Goal: Information Seeking & Learning: Learn about a topic

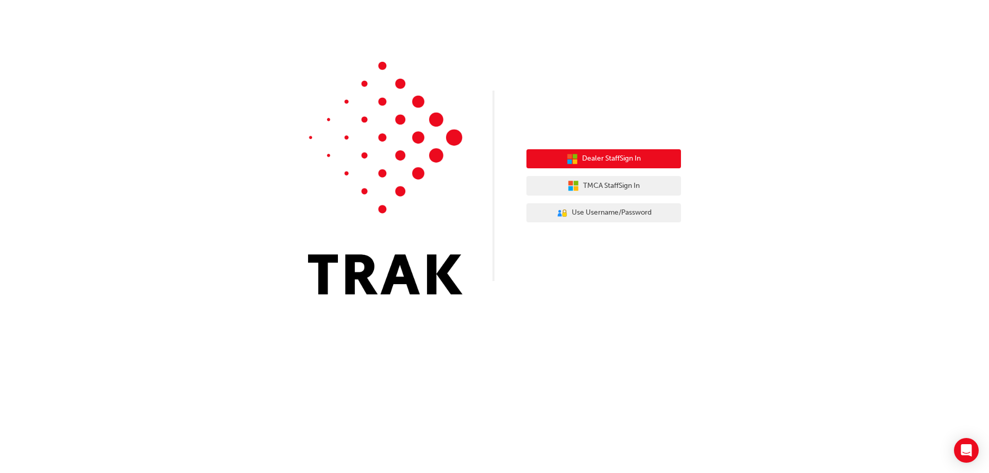
click at [618, 161] on span "Dealer Staff Sign In" at bounding box center [611, 159] width 59 height 12
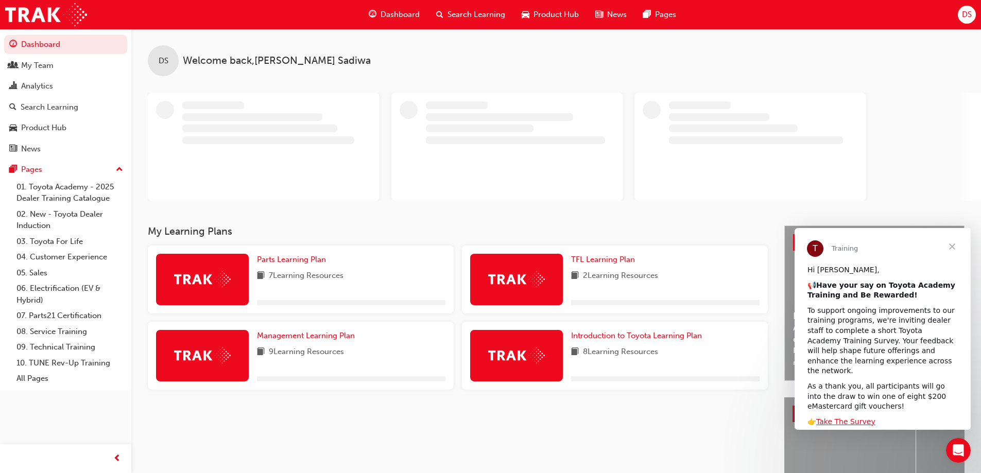
click at [447, 12] on span "Search Learning" at bounding box center [476, 15] width 58 height 12
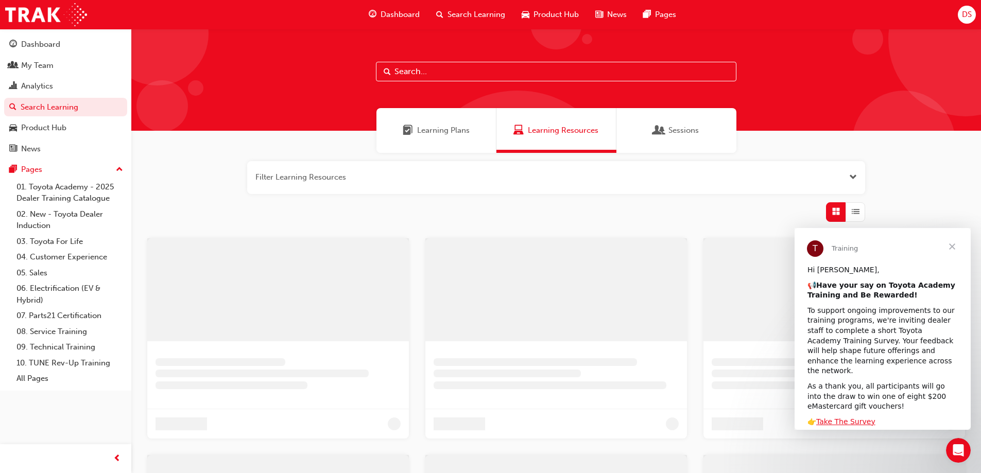
click at [432, 78] on input "text" at bounding box center [556, 72] width 360 height 20
type input "acl"
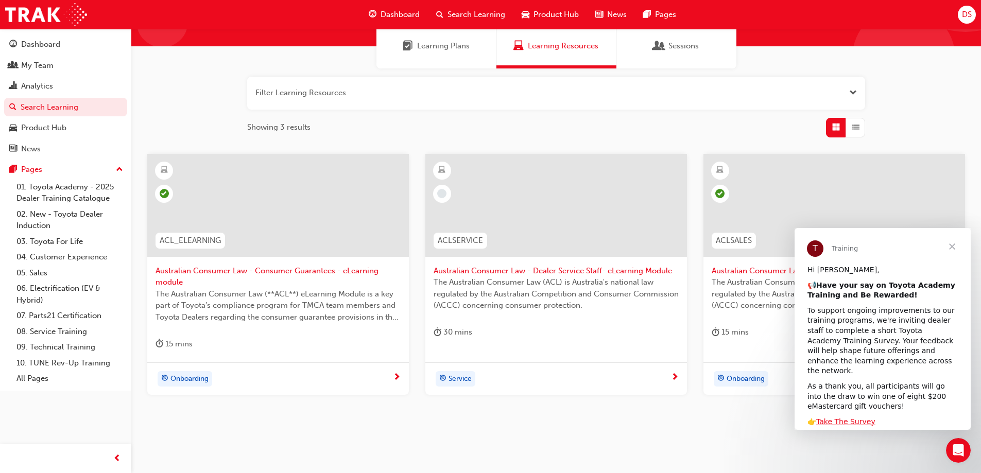
scroll to position [103, 0]
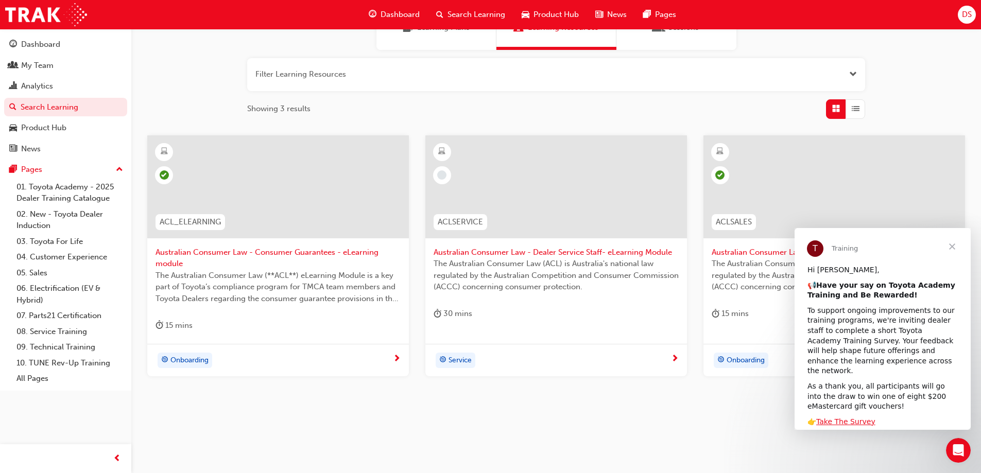
click at [525, 250] on span "Australian Consumer Law - Dealer Service Staff- eLearning Module" at bounding box center [556, 253] width 245 height 12
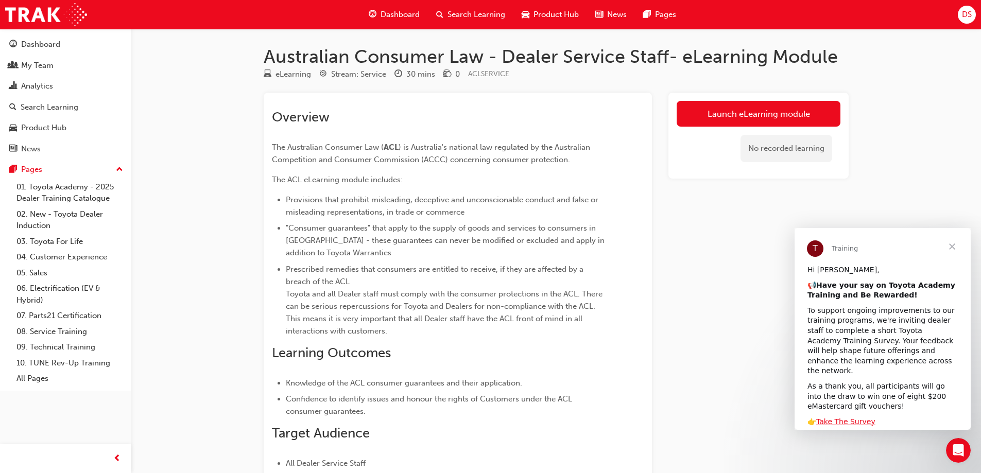
click at [950, 244] on span "Close" at bounding box center [951, 246] width 37 height 37
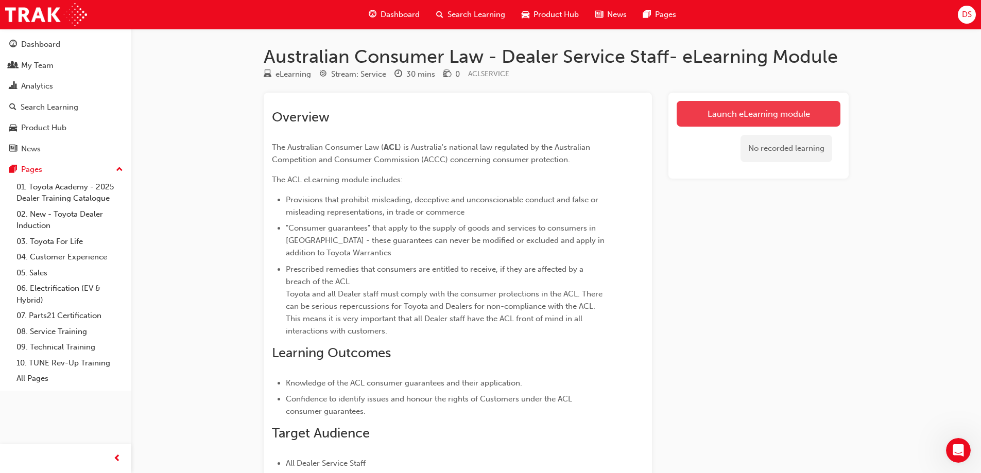
click at [716, 112] on link "Launch eLearning module" at bounding box center [759, 114] width 164 height 26
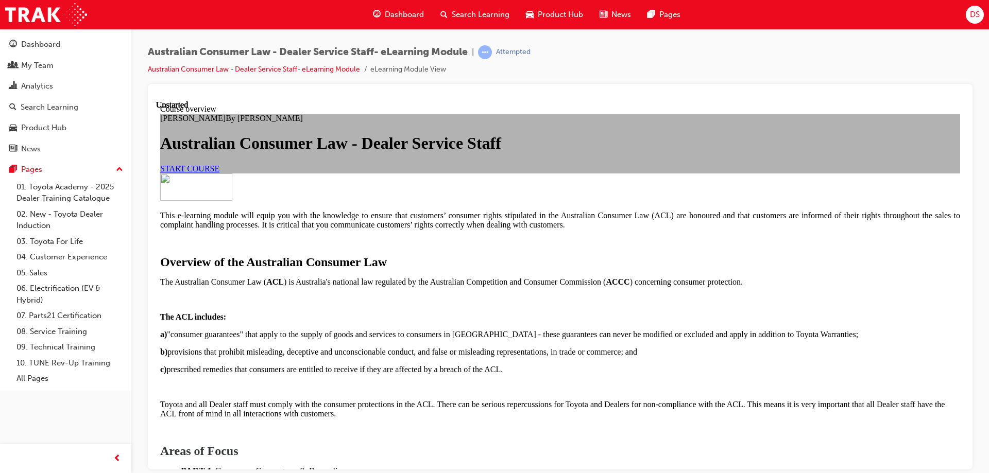
click at [219, 172] on span "START COURSE" at bounding box center [189, 168] width 59 height 9
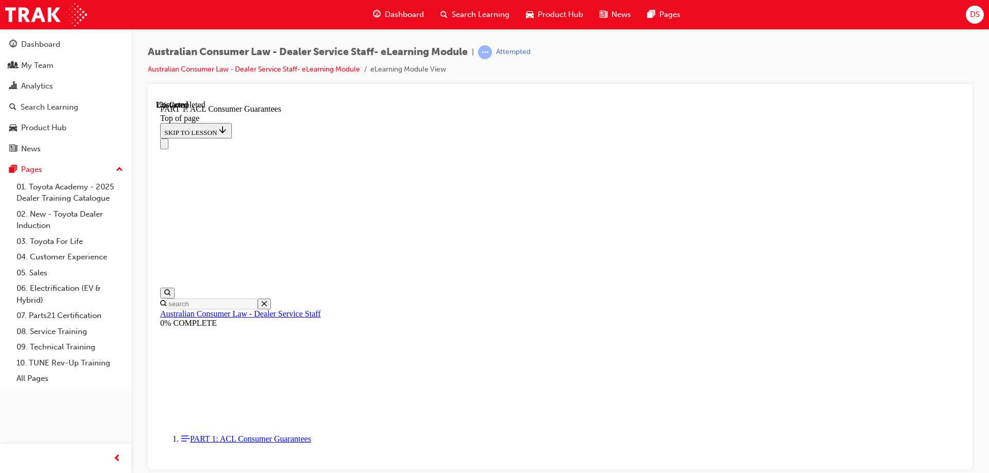
scroll to position [110, 0]
drag, startPoint x: 592, startPoint y: 252, endPoint x: 604, endPoint y: 251, distance: 11.9
drag, startPoint x: 613, startPoint y: 237, endPoint x: 619, endPoint y: 235, distance: 6.5
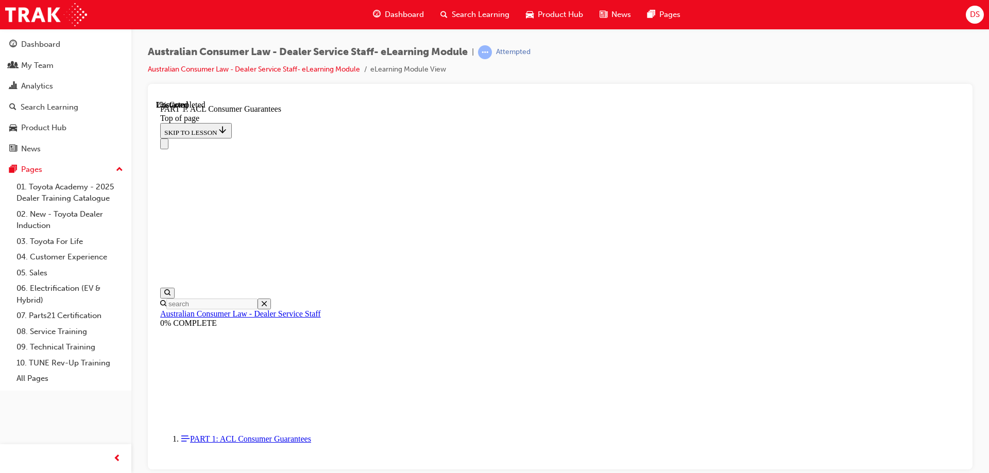
drag, startPoint x: 602, startPoint y: 236, endPoint x: 597, endPoint y: 235, distance: 5.3
drag, startPoint x: 459, startPoint y: 255, endPoint x: 480, endPoint y: 275, distance: 29.1
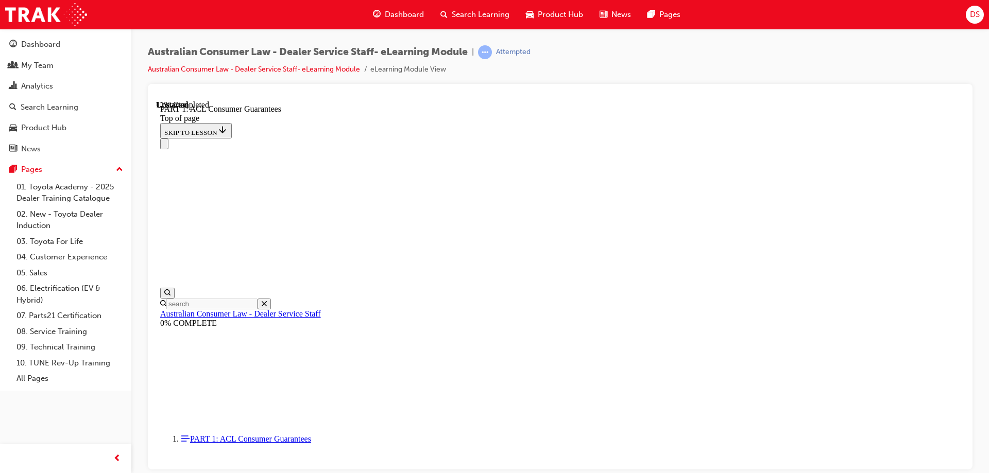
scroll to position [1605, 0]
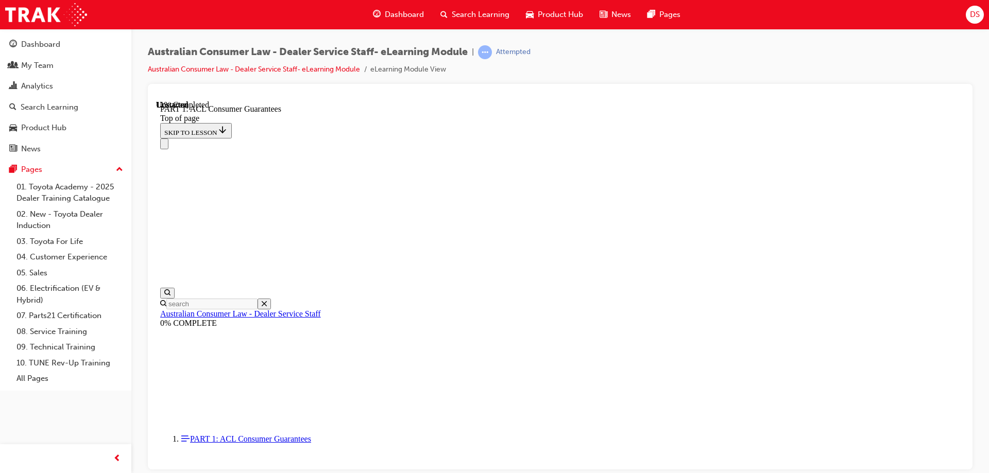
drag, startPoint x: 840, startPoint y: 412, endPoint x: 830, endPoint y: 421, distance: 13.5
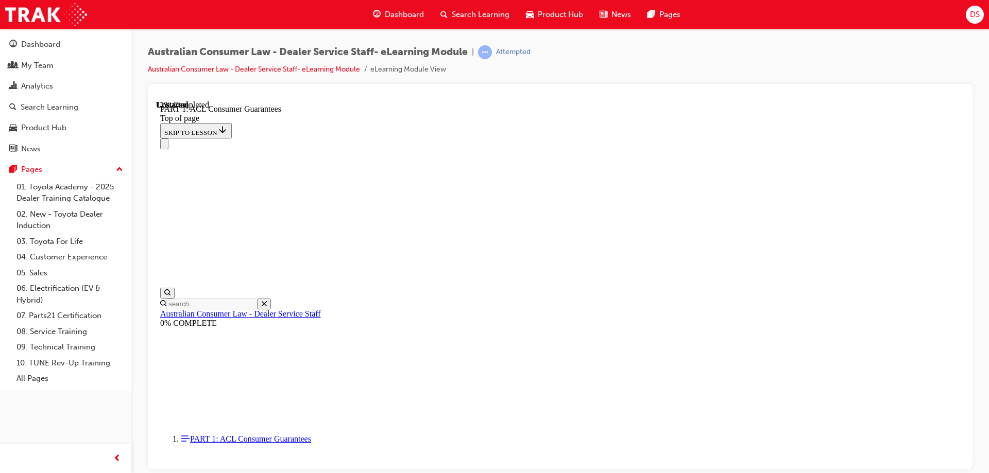
drag, startPoint x: 563, startPoint y: 166, endPoint x: 617, endPoint y: 171, distance: 53.8
drag, startPoint x: 844, startPoint y: 411, endPoint x: 843, endPoint y: 373, distance: 38.6
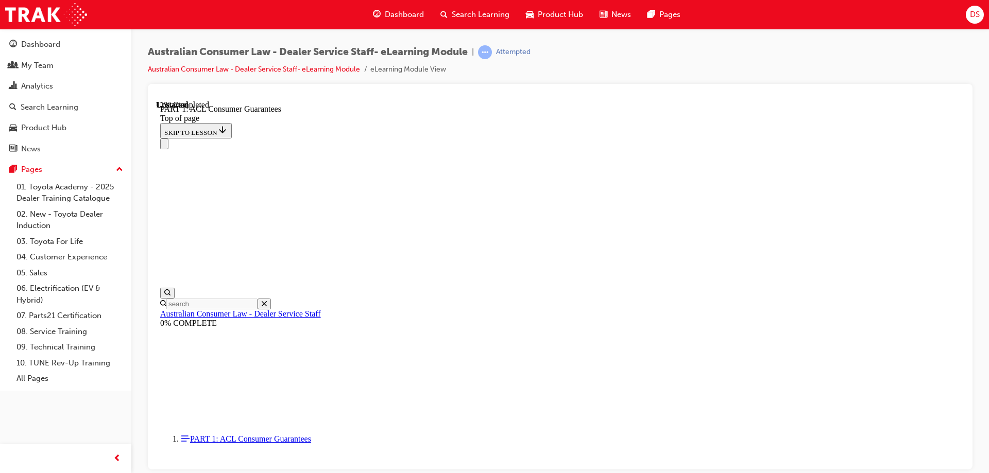
drag, startPoint x: 704, startPoint y: 227, endPoint x: 691, endPoint y: 213, distance: 19.3
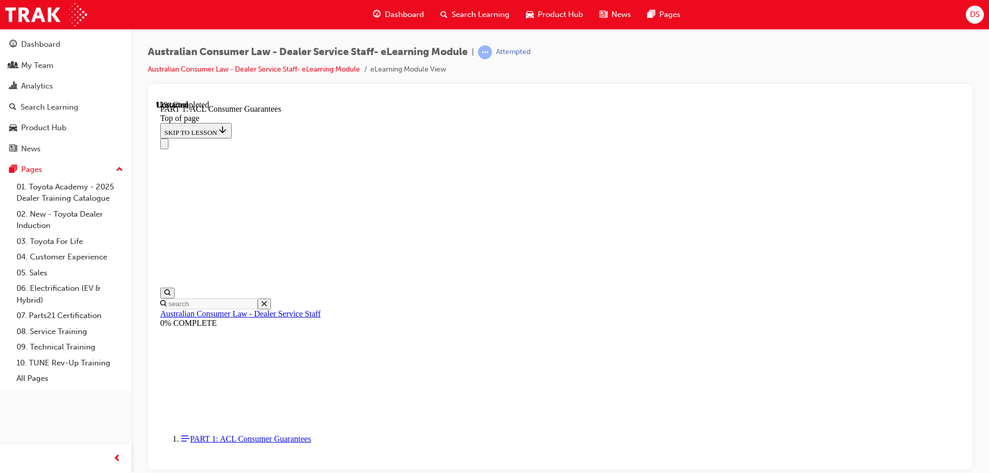
scroll to position [1708, 0]
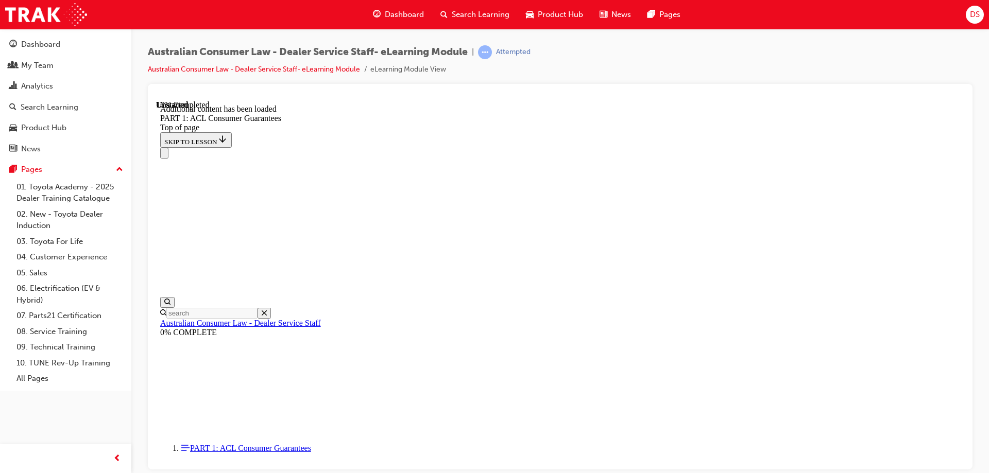
scroll to position [1967, 0]
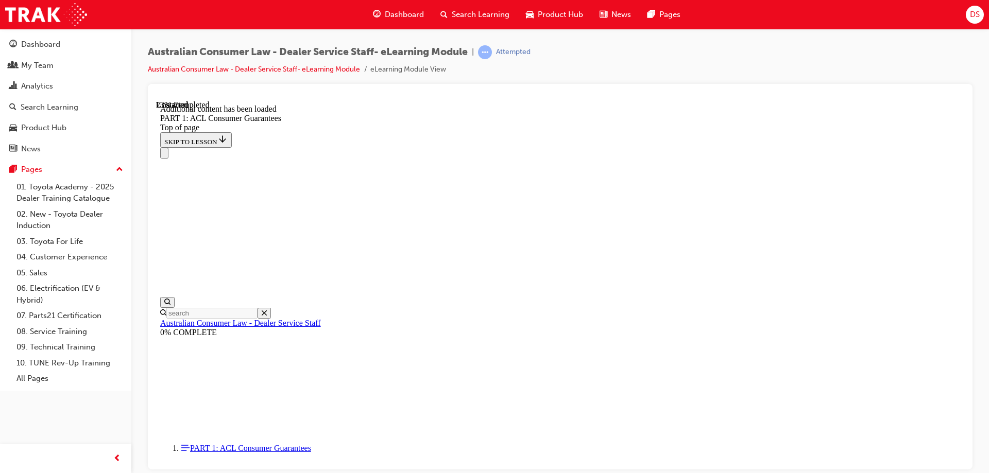
scroll to position [2296, 0]
drag, startPoint x: 514, startPoint y: 224, endPoint x: 540, endPoint y: 240, distance: 30.3
drag, startPoint x: 593, startPoint y: 243, endPoint x: 647, endPoint y: 256, distance: 55.6
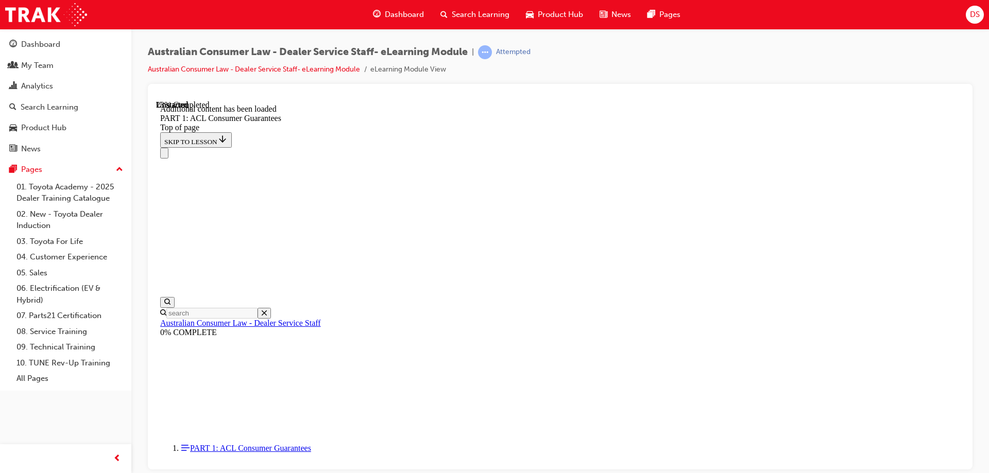
drag, startPoint x: 442, startPoint y: 295, endPoint x: 505, endPoint y: 301, distance: 63.1
drag, startPoint x: 567, startPoint y: 317, endPoint x: 762, endPoint y: 321, distance: 194.7
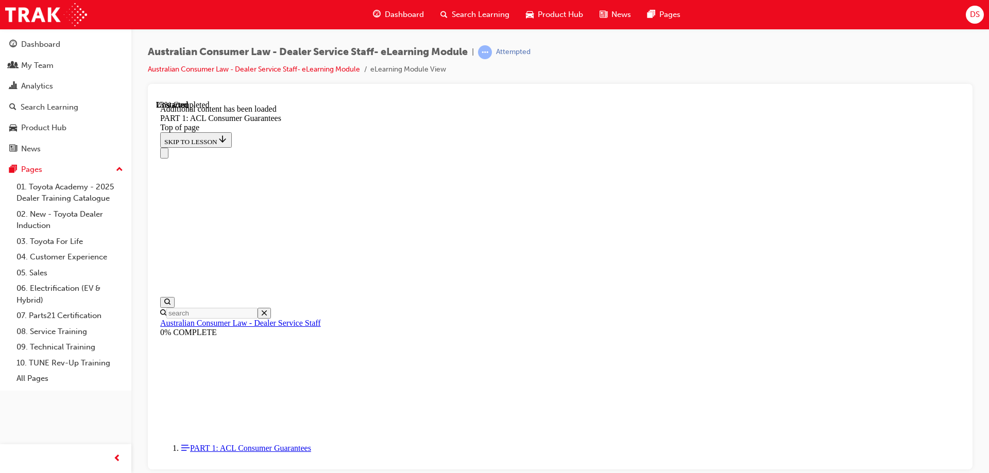
drag, startPoint x: 537, startPoint y: 330, endPoint x: 562, endPoint y: 333, distance: 24.8
click at [632, 50] on div "Australian Consumer Law - Dealer Service Staff- eLearning Module | Attempted Au…" at bounding box center [560, 64] width 824 height 39
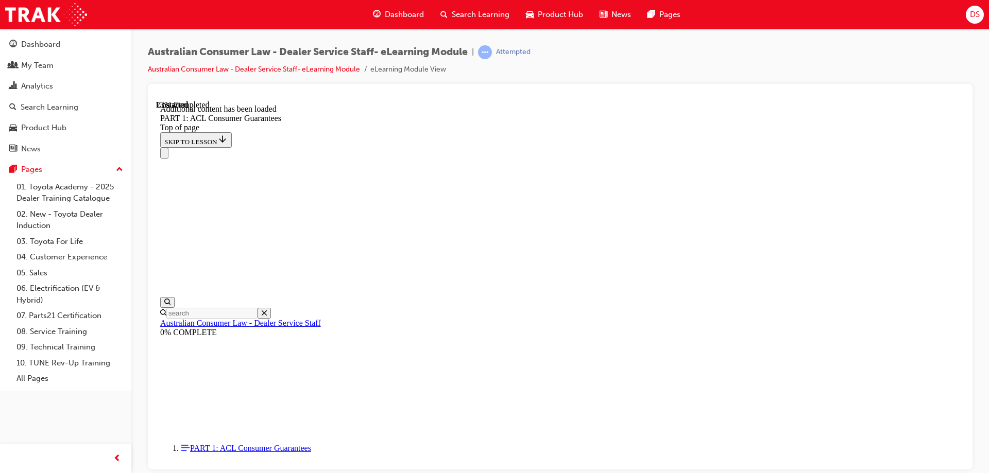
drag, startPoint x: 445, startPoint y: 296, endPoint x: 526, endPoint y: 302, distance: 80.6
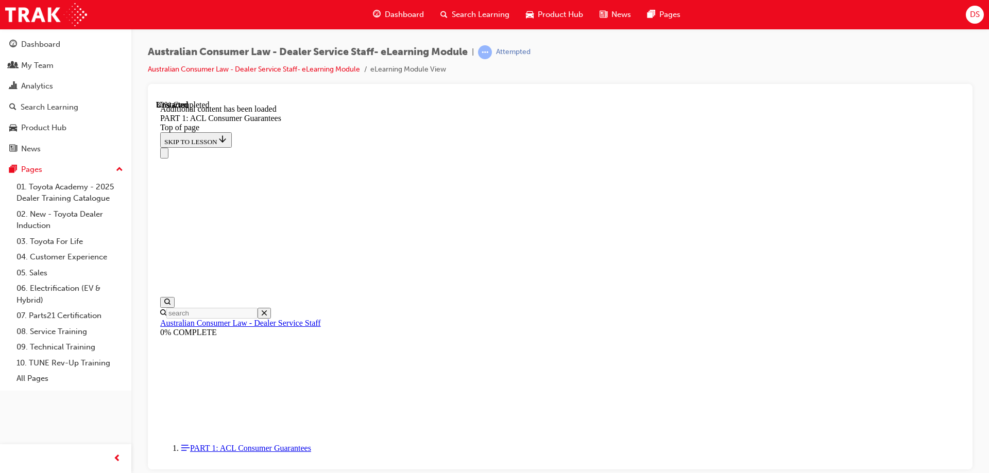
drag, startPoint x: 471, startPoint y: 217, endPoint x: 620, endPoint y: 215, distance: 149.3
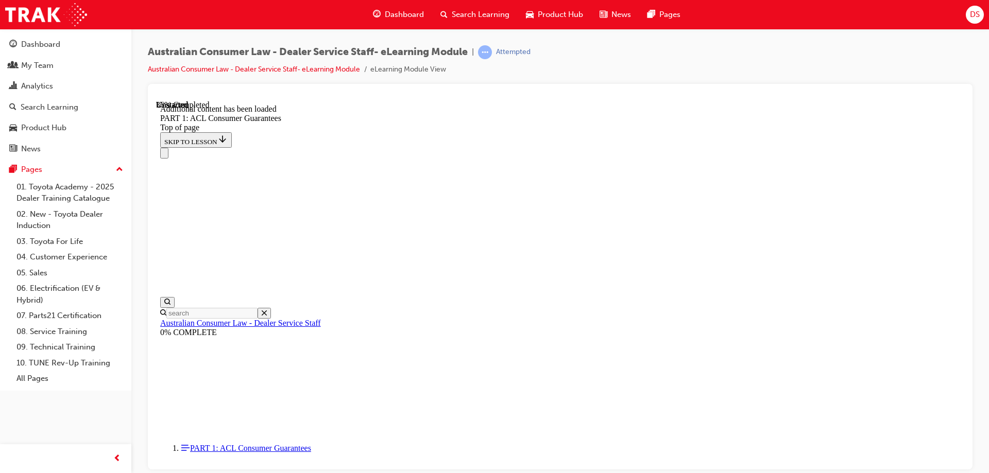
scroll to position [3094, 0]
drag, startPoint x: 533, startPoint y: 217, endPoint x: 687, endPoint y: 219, distance: 153.4
drag, startPoint x: 460, startPoint y: 235, endPoint x: 575, endPoint y: 240, distance: 114.9
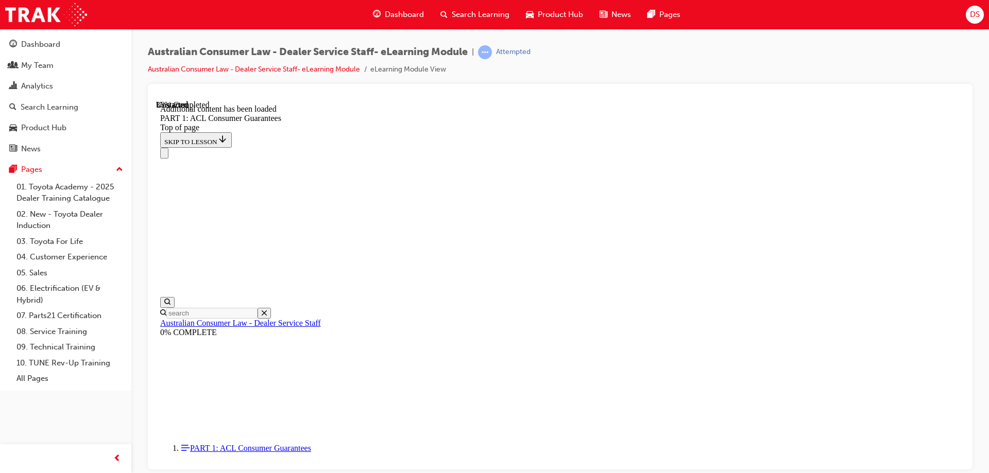
drag, startPoint x: 587, startPoint y: 234, endPoint x: 797, endPoint y: 248, distance: 210.5
drag, startPoint x: 536, startPoint y: 201, endPoint x: 615, endPoint y: 226, distance: 82.1
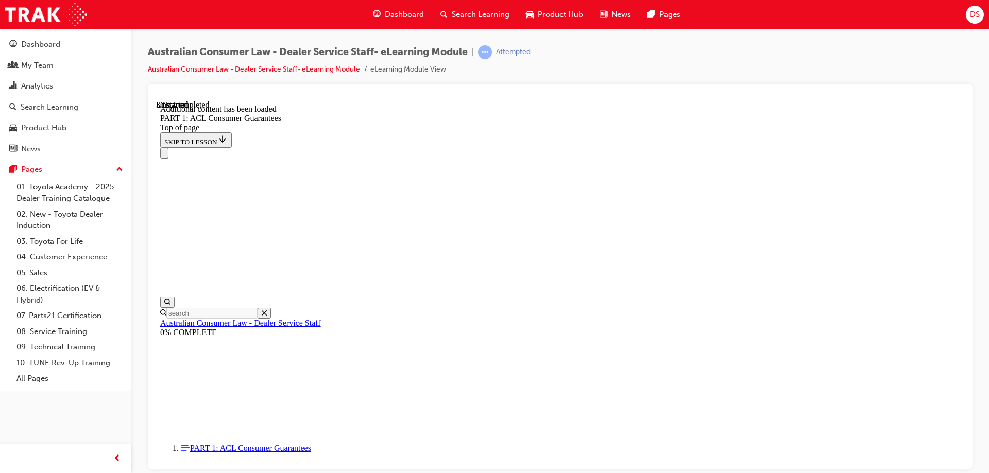
drag, startPoint x: 460, startPoint y: 258, endPoint x: 546, endPoint y: 266, distance: 86.3
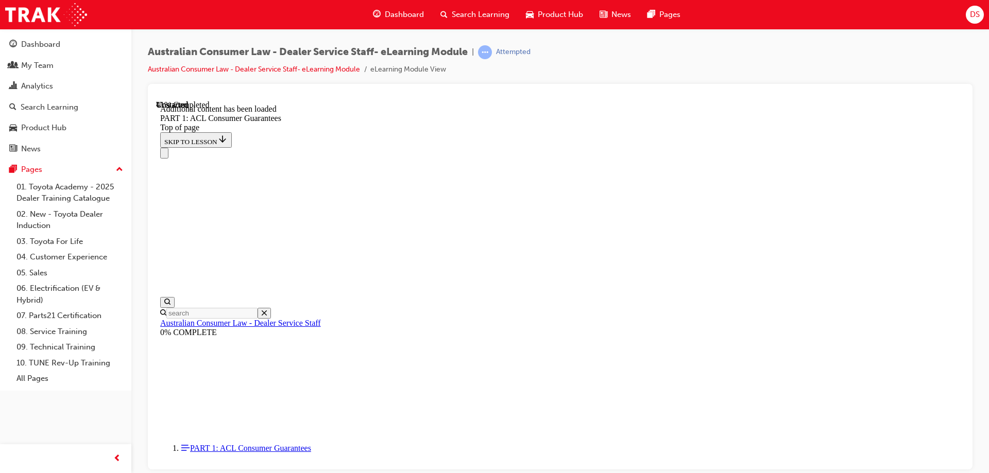
drag, startPoint x: 459, startPoint y: 311, endPoint x: 607, endPoint y: 306, distance: 147.8
drag, startPoint x: 446, startPoint y: 256, endPoint x: 481, endPoint y: 292, distance: 49.9
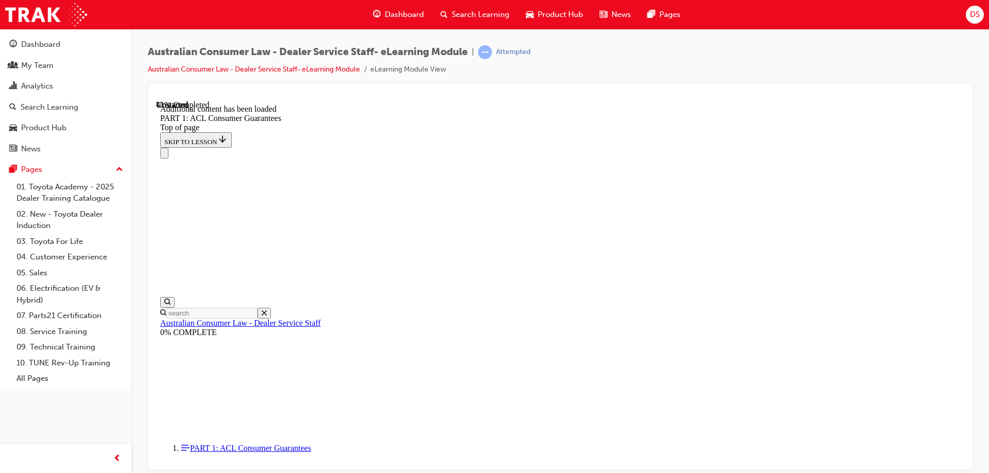
drag, startPoint x: 456, startPoint y: 240, endPoint x: 522, endPoint y: 249, distance: 66.6
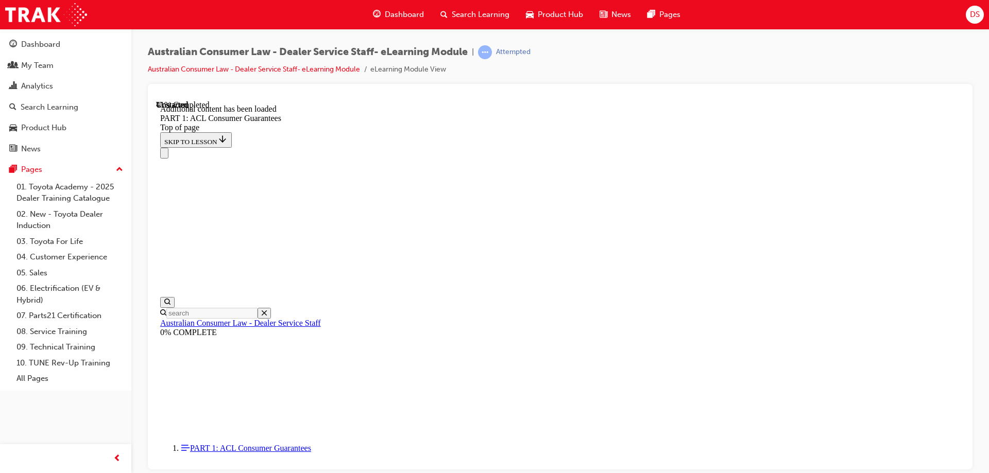
drag, startPoint x: 448, startPoint y: 240, endPoint x: 662, endPoint y: 244, distance: 213.7
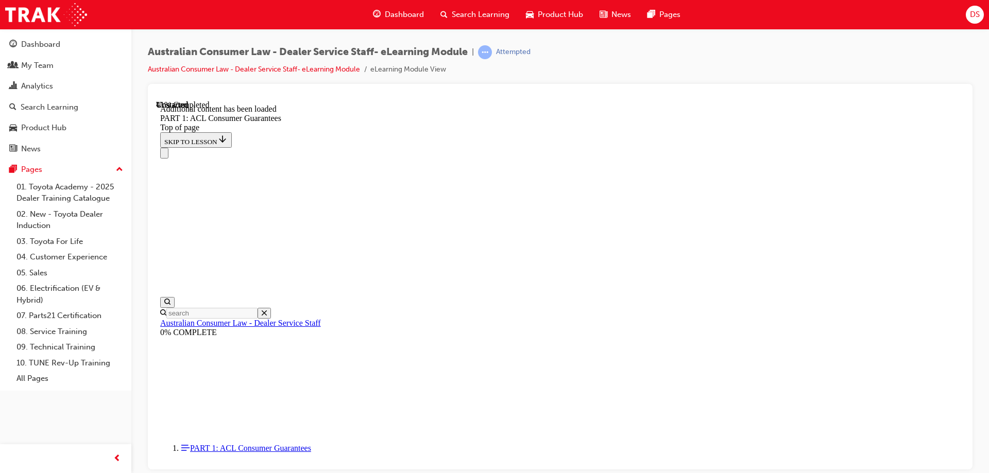
drag, startPoint x: 448, startPoint y: 187, endPoint x: 725, endPoint y: 186, distance: 277.0
drag, startPoint x: 688, startPoint y: 202, endPoint x: 612, endPoint y: 203, distance: 76.2
drag, startPoint x: 447, startPoint y: 206, endPoint x: 666, endPoint y: 208, distance: 218.3
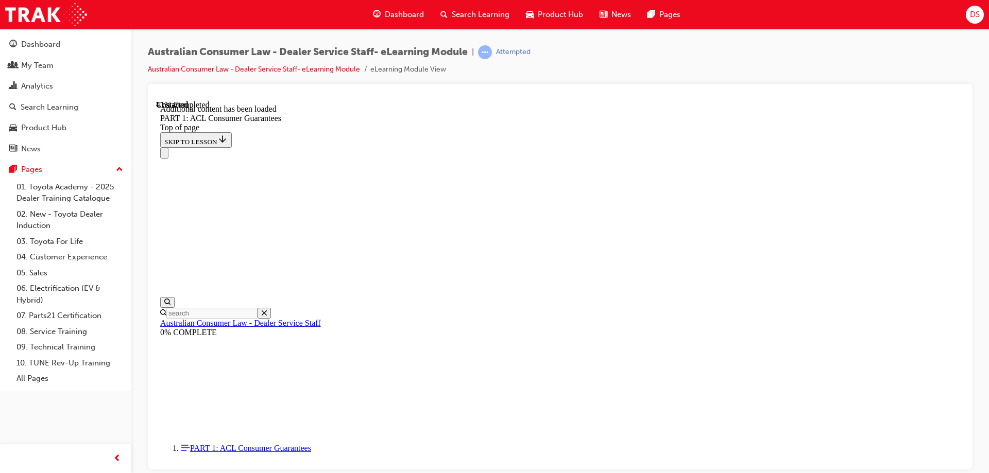
drag, startPoint x: 461, startPoint y: 248, endPoint x: 693, endPoint y: 257, distance: 232.4
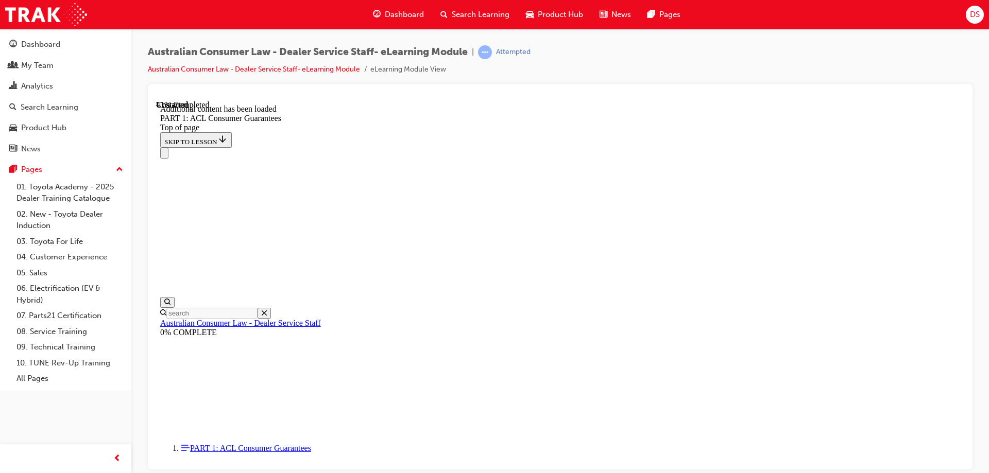
drag, startPoint x: 477, startPoint y: 191, endPoint x: 622, endPoint y: 195, distance: 144.7
drag, startPoint x: 435, startPoint y: 206, endPoint x: 583, endPoint y: 206, distance: 148.3
drag, startPoint x: 463, startPoint y: 184, endPoint x: 634, endPoint y: 188, distance: 170.5
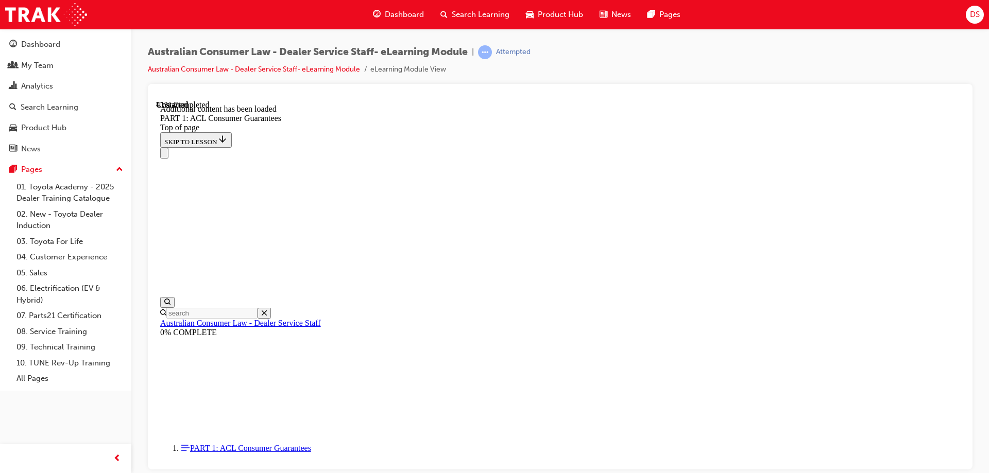
drag, startPoint x: 497, startPoint y: 210, endPoint x: 619, endPoint y: 210, distance: 122.5
drag, startPoint x: 662, startPoint y: 205, endPoint x: 739, endPoint y: 214, distance: 77.2
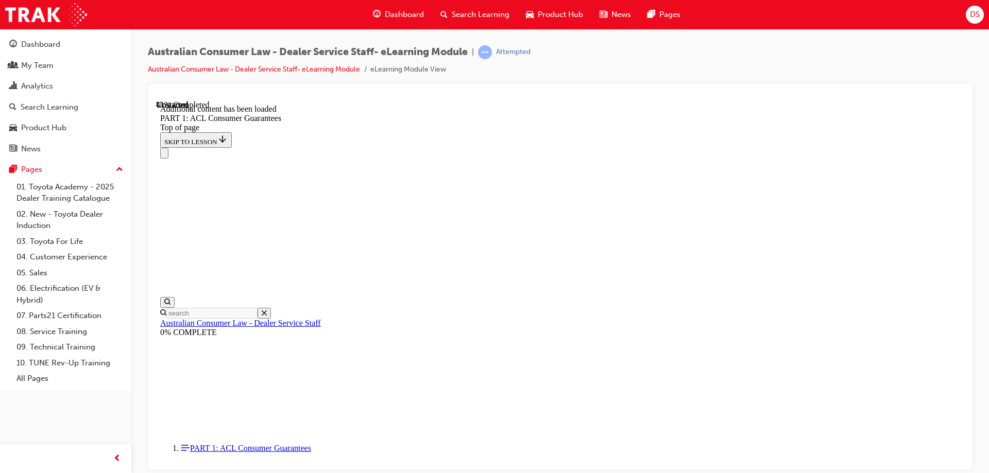
drag, startPoint x: 447, startPoint y: 221, endPoint x: 618, endPoint y: 225, distance: 171.0
drag, startPoint x: 656, startPoint y: 287, endPoint x: 754, endPoint y: 317, distance: 102.9
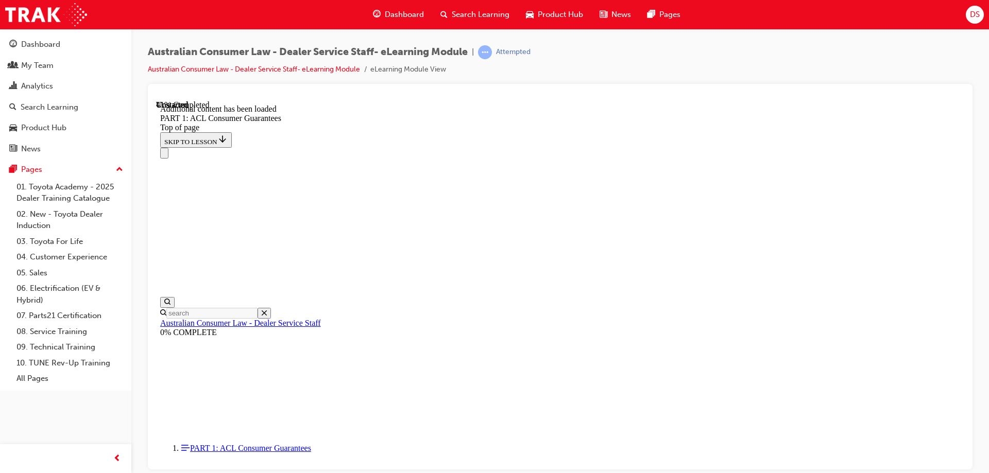
drag, startPoint x: 671, startPoint y: 294, endPoint x: 788, endPoint y: 304, distance: 117.8
drag, startPoint x: 640, startPoint y: 291, endPoint x: 838, endPoint y: 293, distance: 197.2
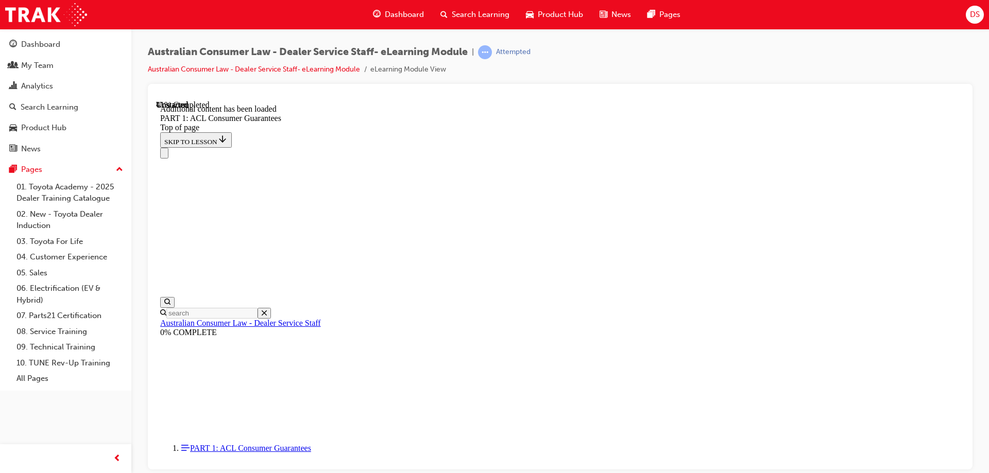
drag, startPoint x: 828, startPoint y: 326, endPoint x: 774, endPoint y: 344, distance: 57.5
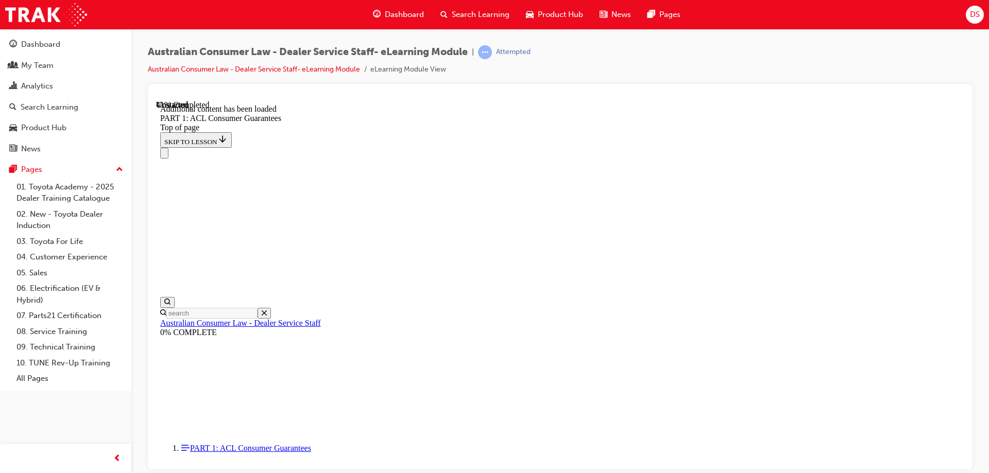
scroll to position [3878, 0]
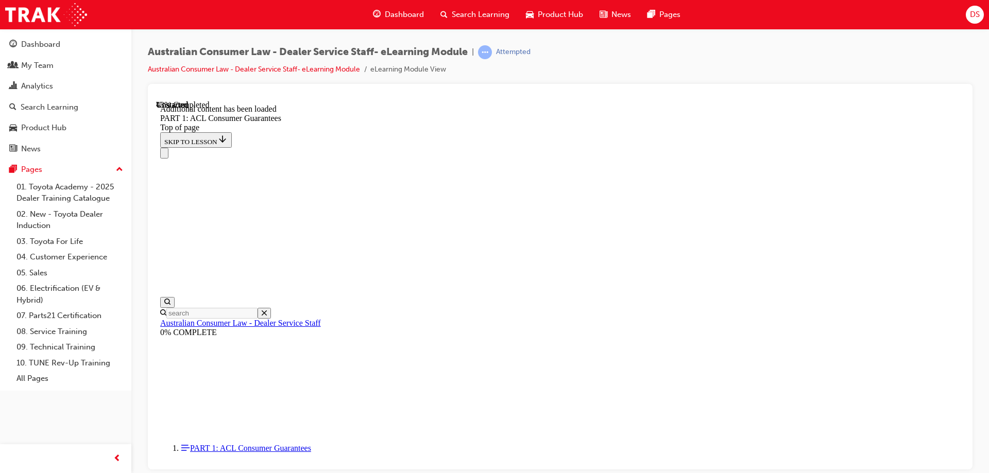
scroll to position [4003, 0]
drag, startPoint x: 462, startPoint y: 178, endPoint x: 591, endPoint y: 183, distance: 128.8
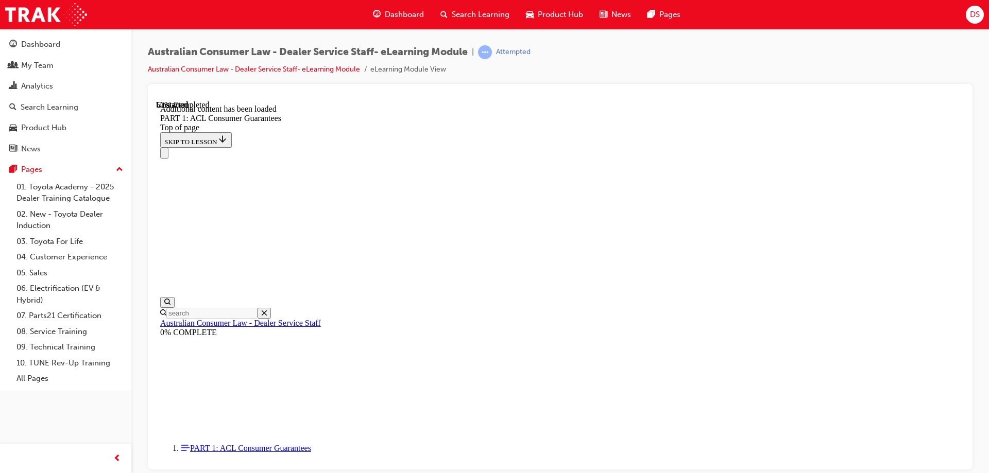
drag, startPoint x: 476, startPoint y: 200, endPoint x: 743, endPoint y: 197, distance: 267.7
drag, startPoint x: 466, startPoint y: 217, endPoint x: 607, endPoint y: 219, distance: 140.6
drag, startPoint x: 652, startPoint y: 217, endPoint x: 723, endPoint y: 216, distance: 71.1
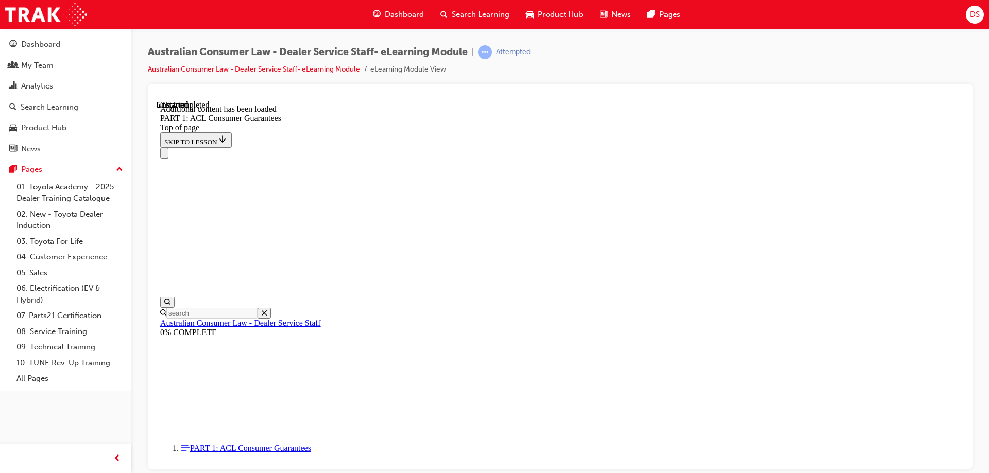
drag, startPoint x: 685, startPoint y: 236, endPoint x: 800, endPoint y: 237, distance: 115.3
drag, startPoint x: 464, startPoint y: 254, endPoint x: 637, endPoint y: 255, distance: 172.5
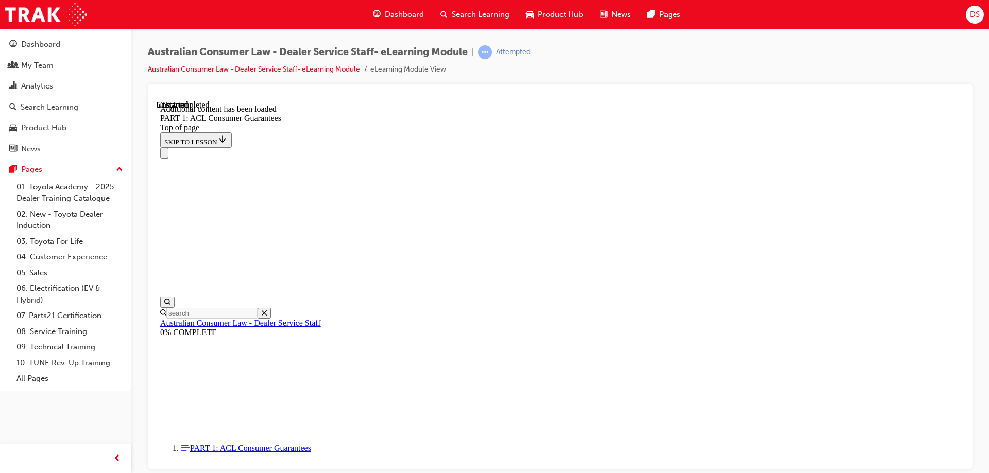
drag, startPoint x: 497, startPoint y: 236, endPoint x: 681, endPoint y: 241, distance: 183.9
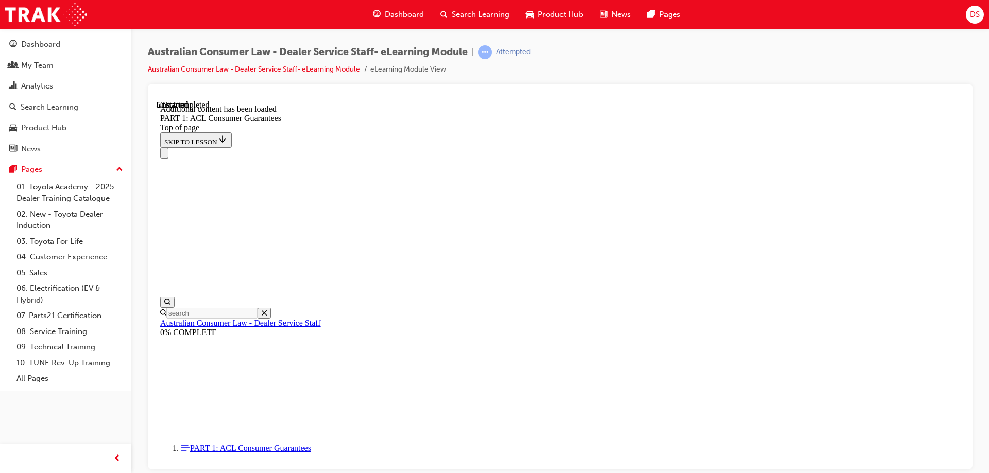
drag, startPoint x: 468, startPoint y: 268, endPoint x: 652, endPoint y: 265, distance: 184.9
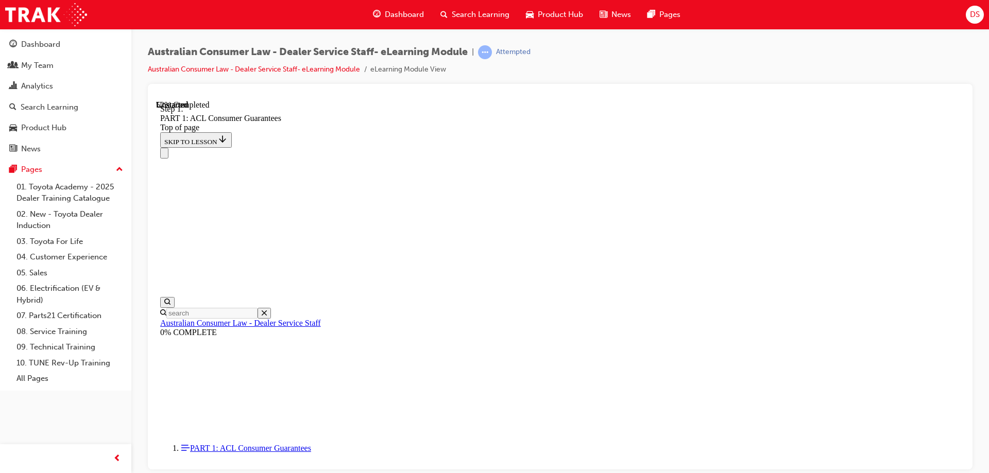
scroll to position [4611, 0]
drag, startPoint x: 497, startPoint y: 192, endPoint x: 586, endPoint y: 193, distance: 88.6
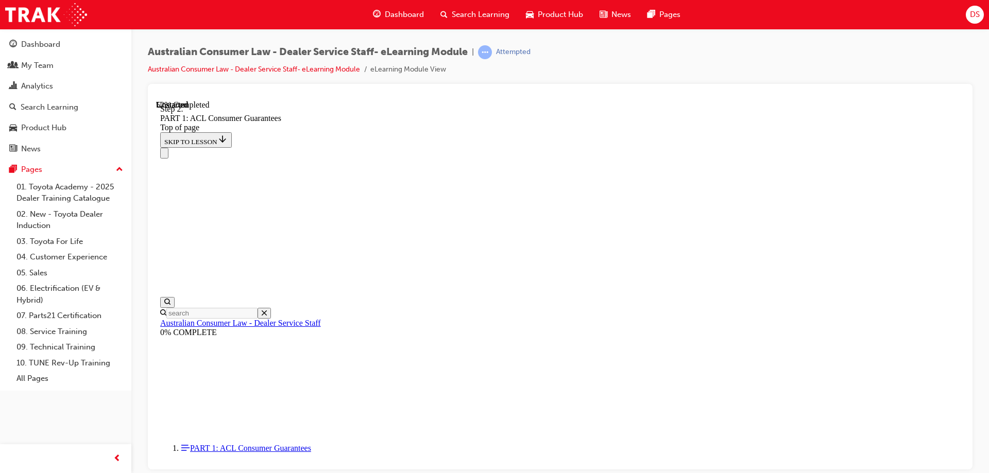
drag, startPoint x: 462, startPoint y: 188, endPoint x: 567, endPoint y: 188, distance: 105.0
drag, startPoint x: 514, startPoint y: 186, endPoint x: 625, endPoint y: 196, distance: 111.1
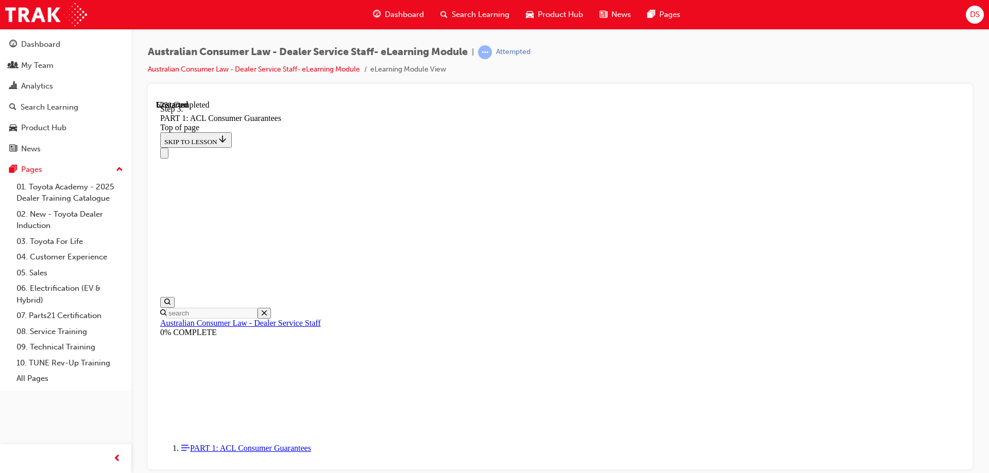
drag, startPoint x: 443, startPoint y: 225, endPoint x: 596, endPoint y: 231, distance: 153.5
